Goal: Information Seeking & Learning: Learn about a topic

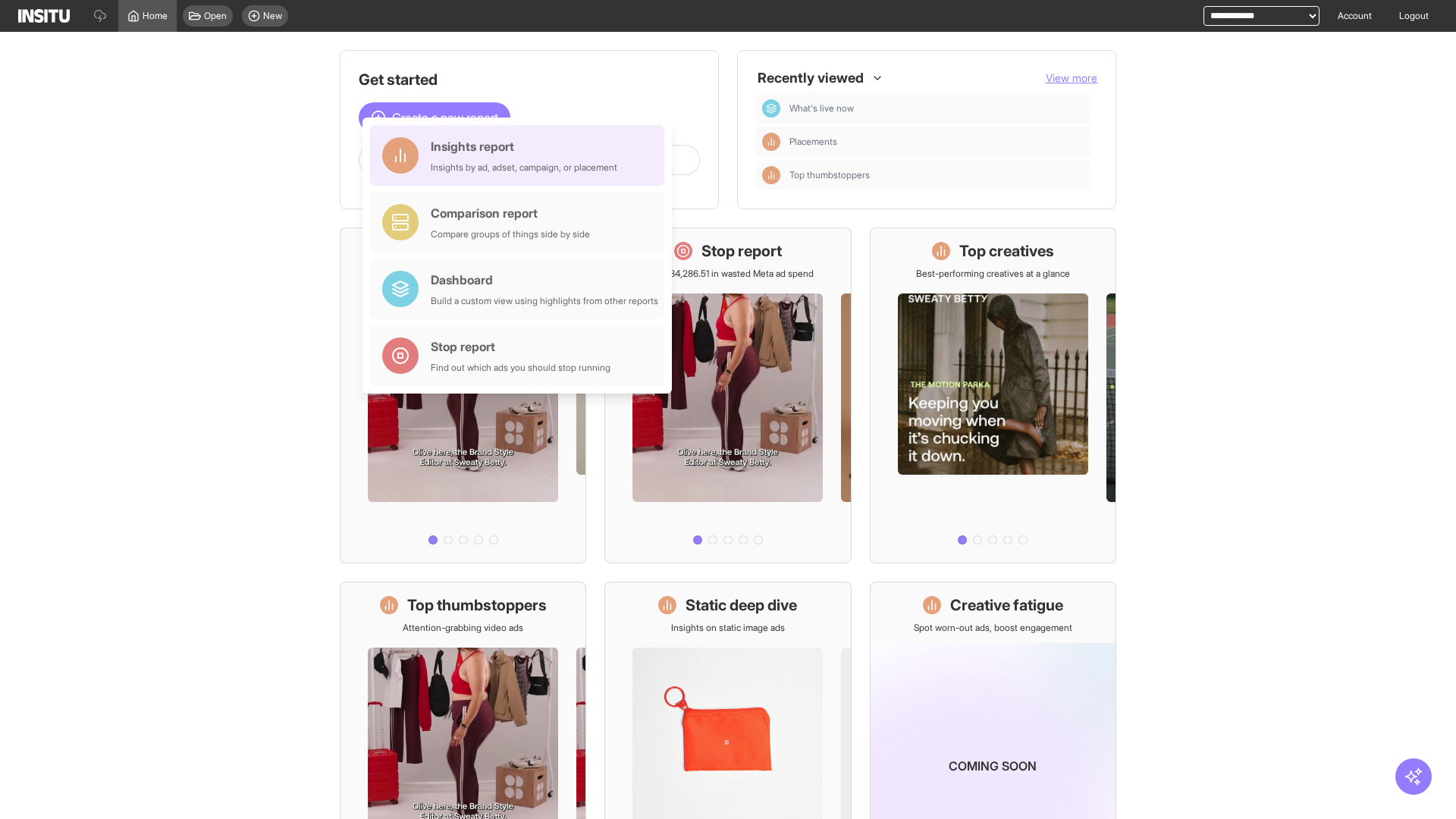
click at [521, 155] on div "Insights report Insights by ad, adset, campaign, or placement" at bounding box center [523, 155] width 186 height 36
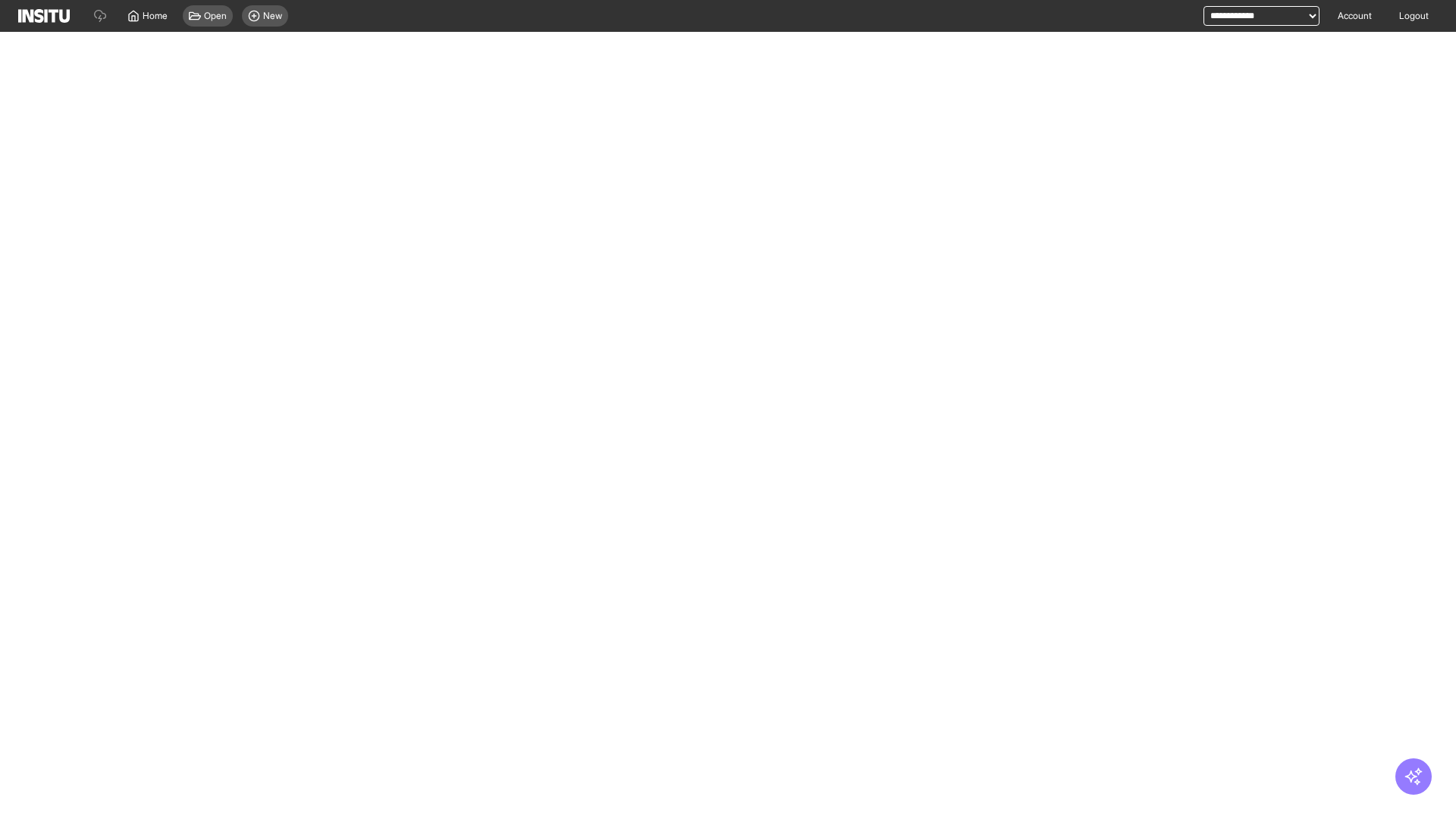
select select "**"
